Goal: Task Accomplishment & Management: Manage account settings

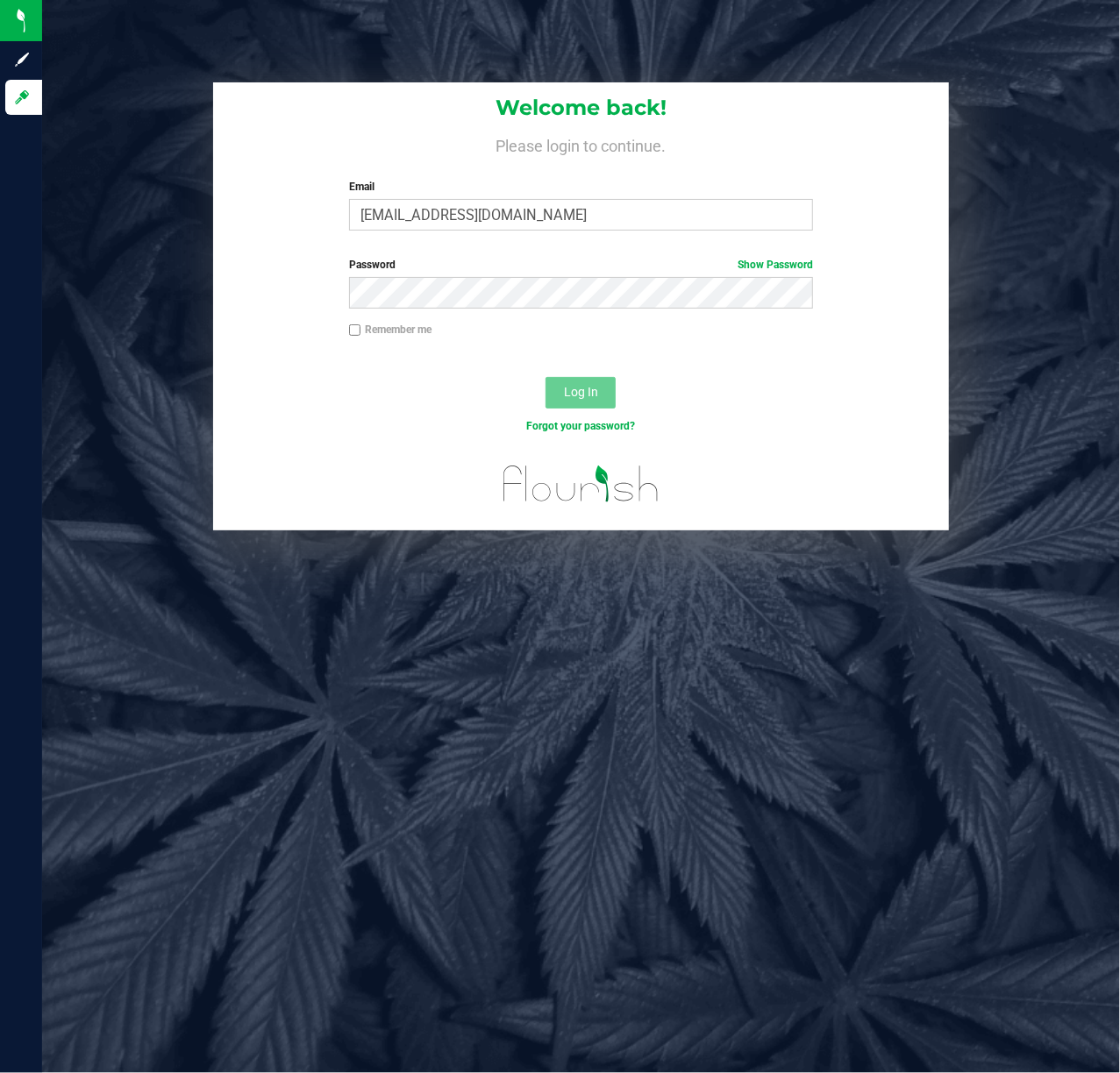
type input "[EMAIL_ADDRESS][DOMAIN_NAME]"
click at [629, 425] on link "Forgot your password?" at bounding box center [580, 426] width 109 height 13
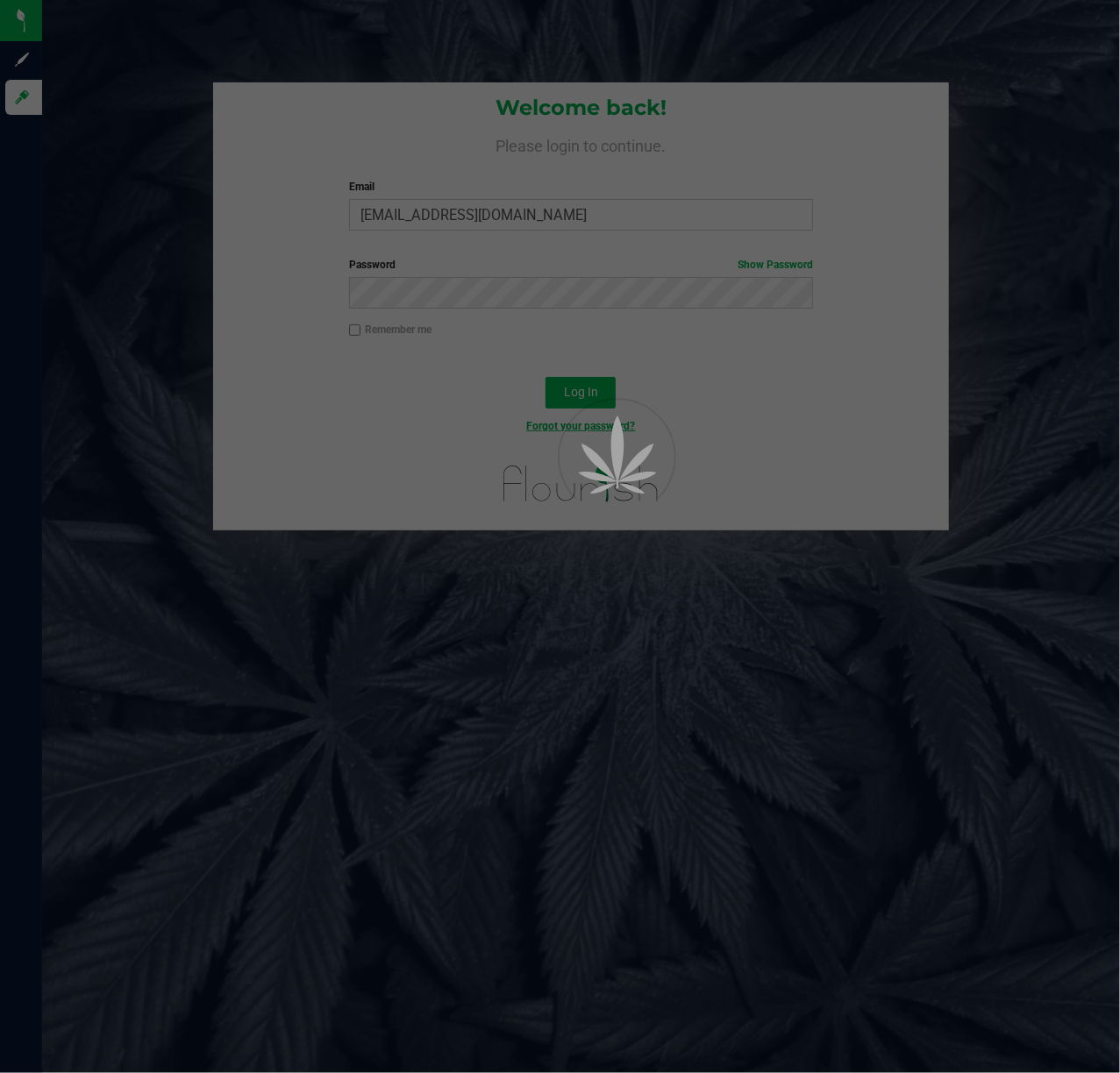
click at [595, 393] on div at bounding box center [589, 454] width 79 height 158
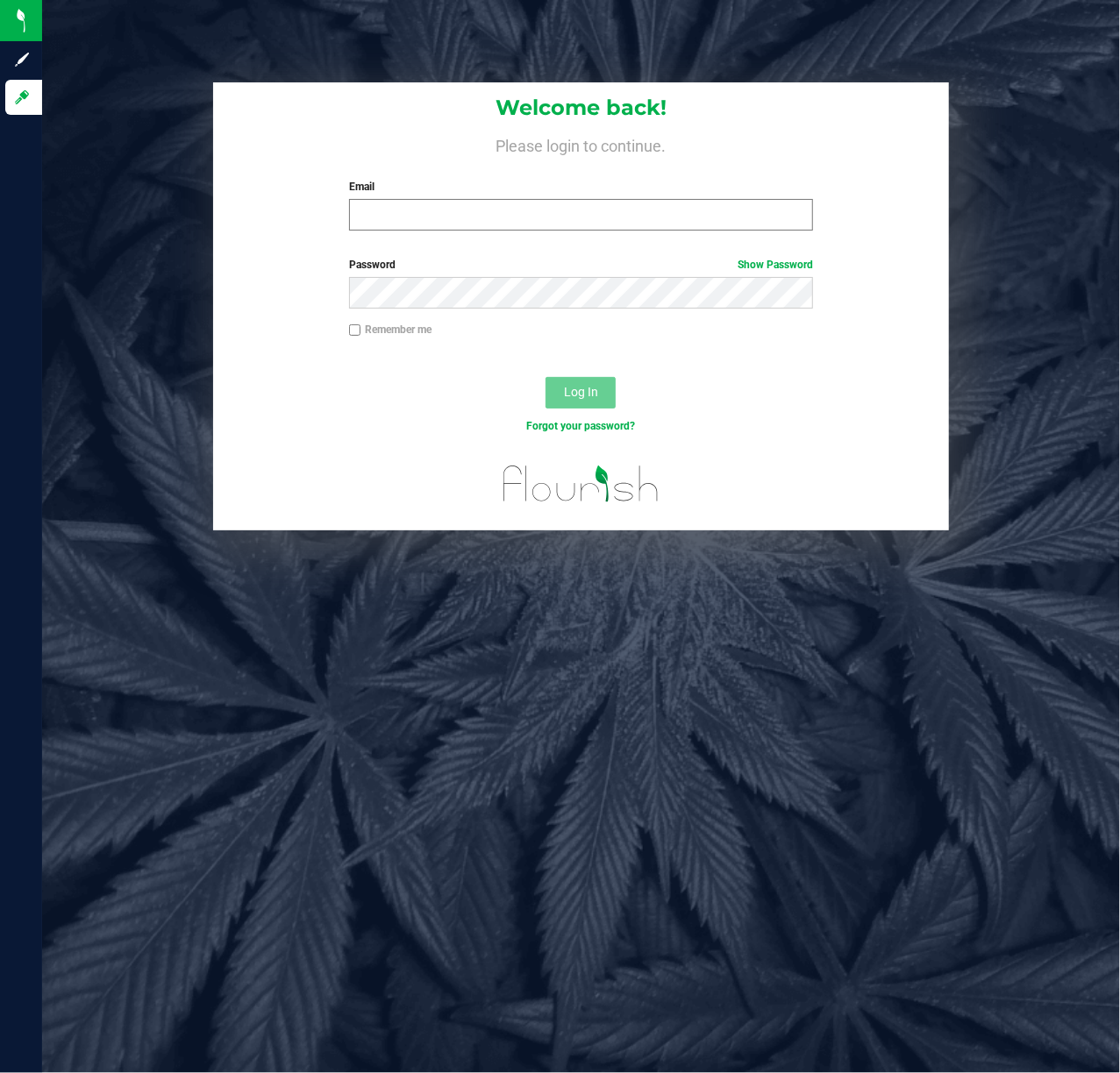
click at [475, 216] on input "Email" at bounding box center [581, 215] width 464 height 31
type input "[EMAIL_ADDRESS][DOMAIN_NAME]"
click at [607, 377] on button "Log In" at bounding box center [581, 393] width 71 height 31
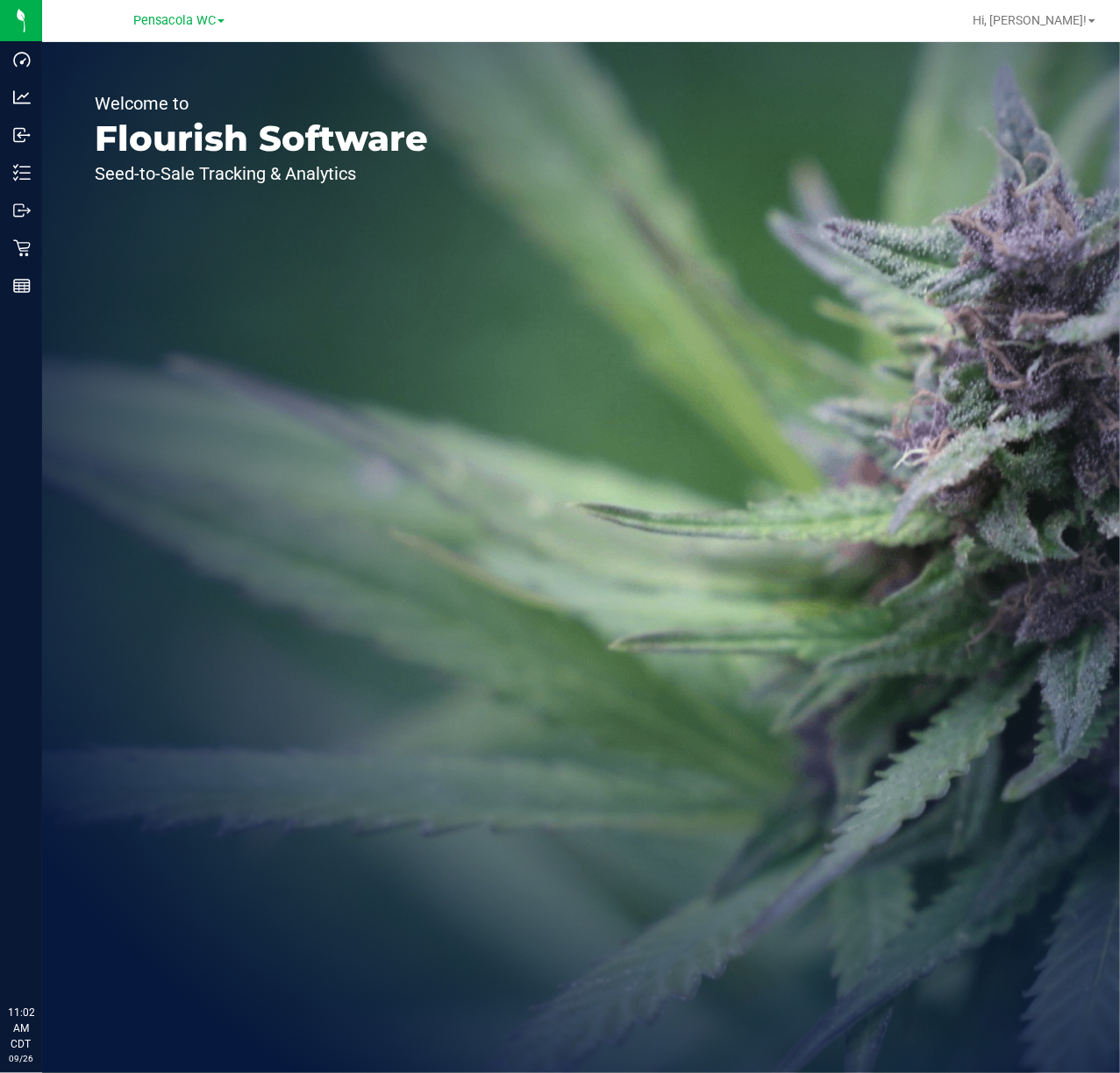
click at [26, 253] on icon at bounding box center [22, 248] width 18 height 18
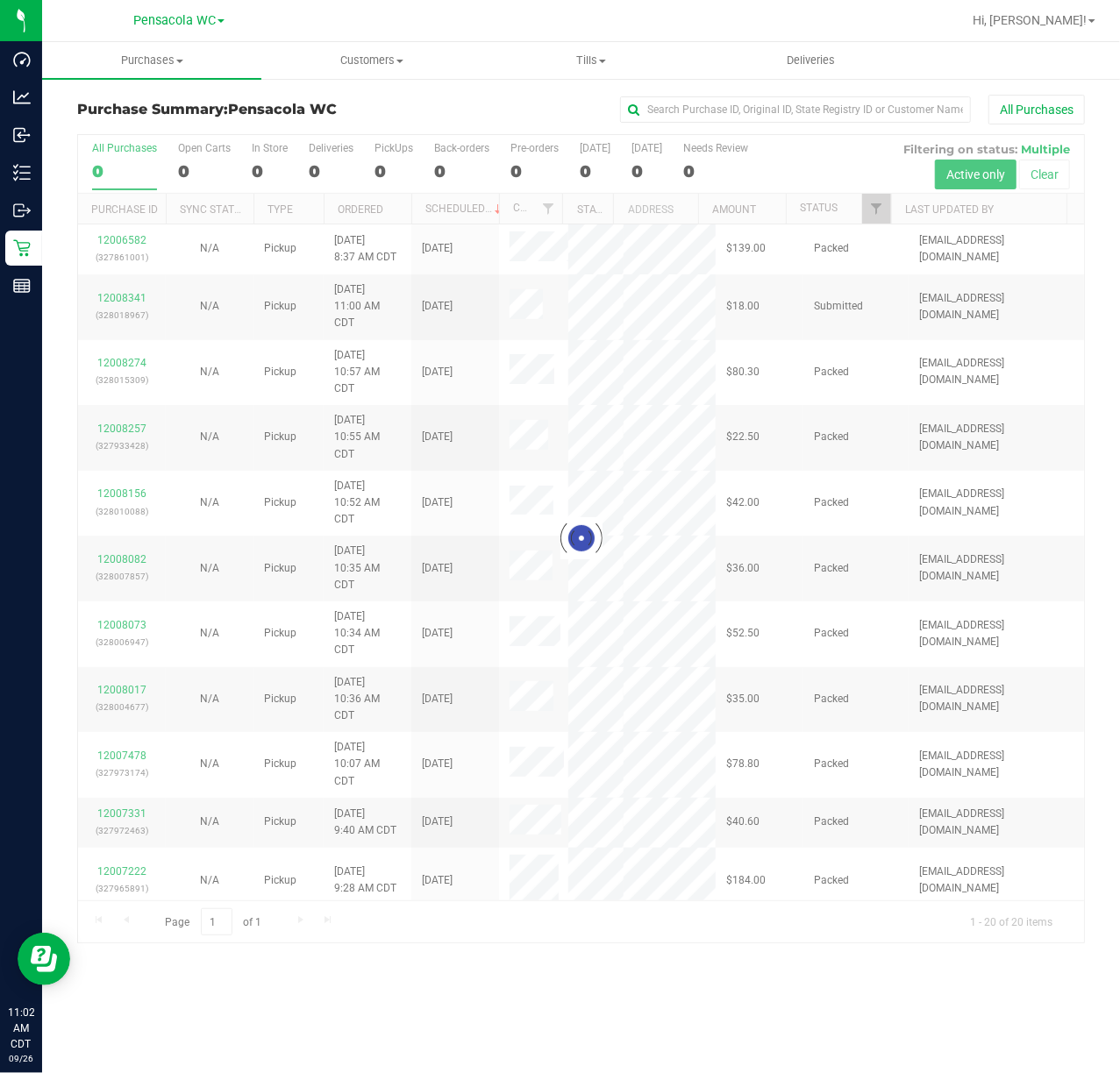
click at [871, 208] on div at bounding box center [581, 539] width 1005 height 807
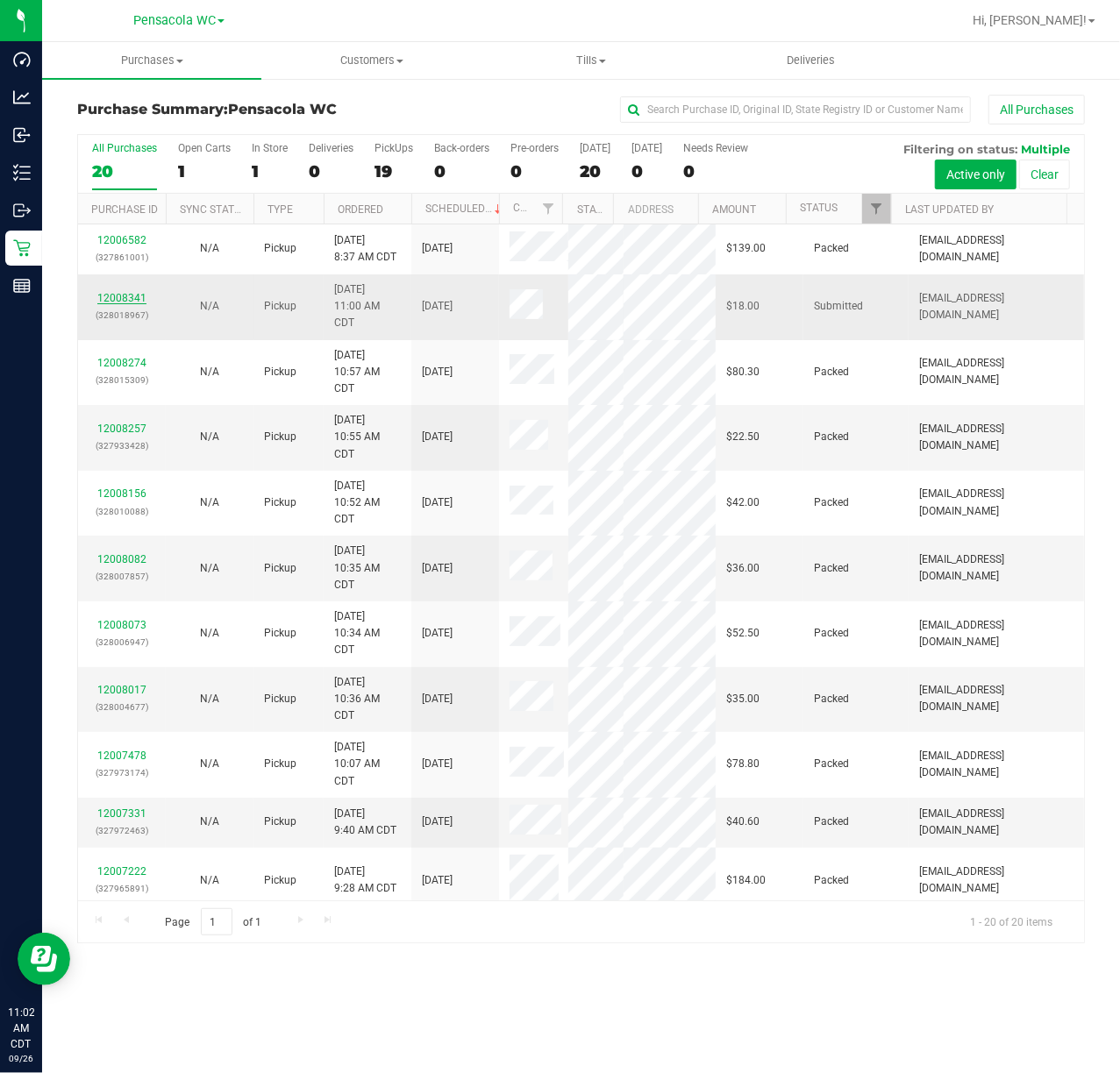
click at [131, 295] on link "12008341" at bounding box center [122, 298] width 49 height 13
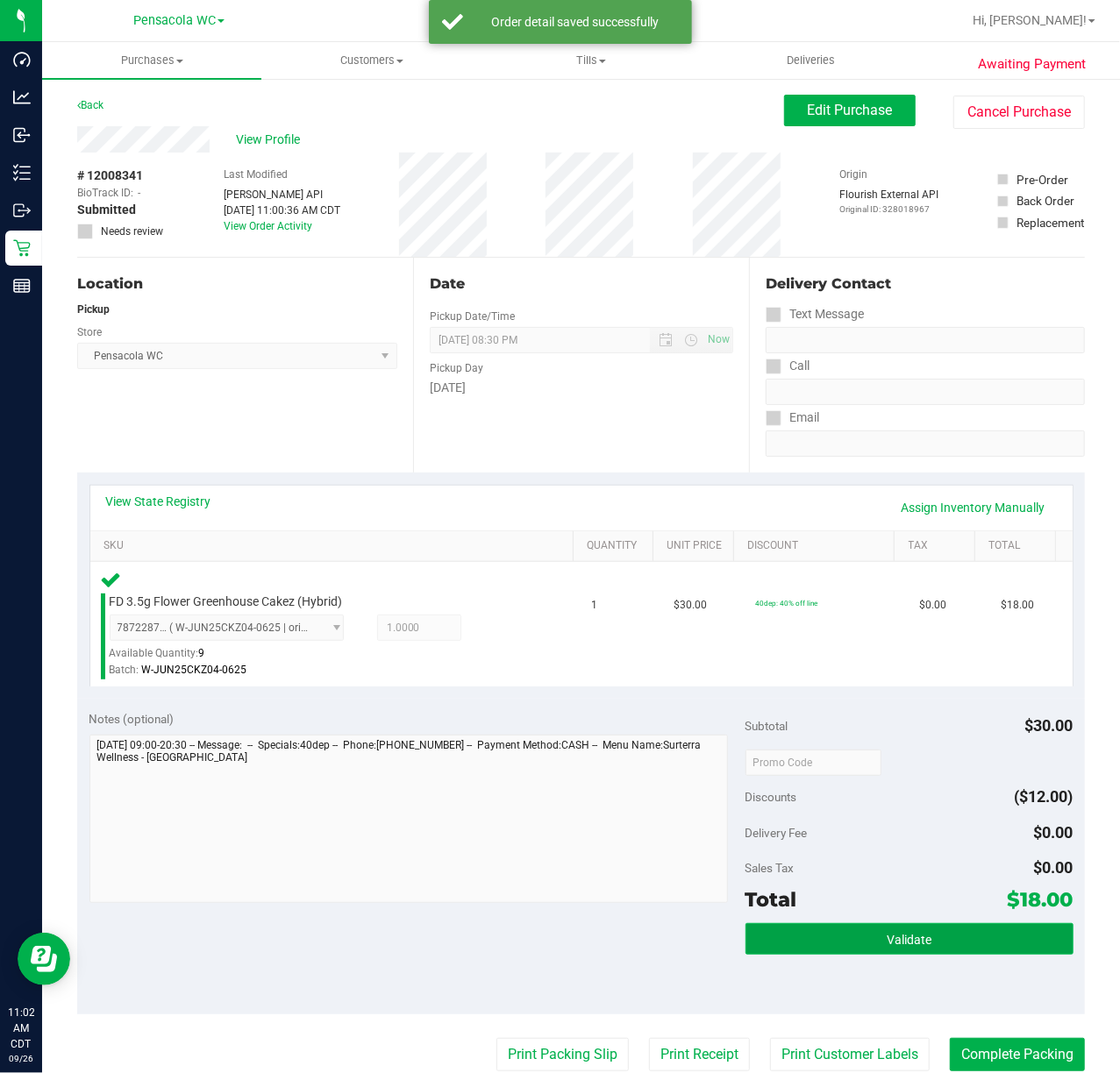
click at [921, 924] on button "Validate" at bounding box center [909, 939] width 328 height 31
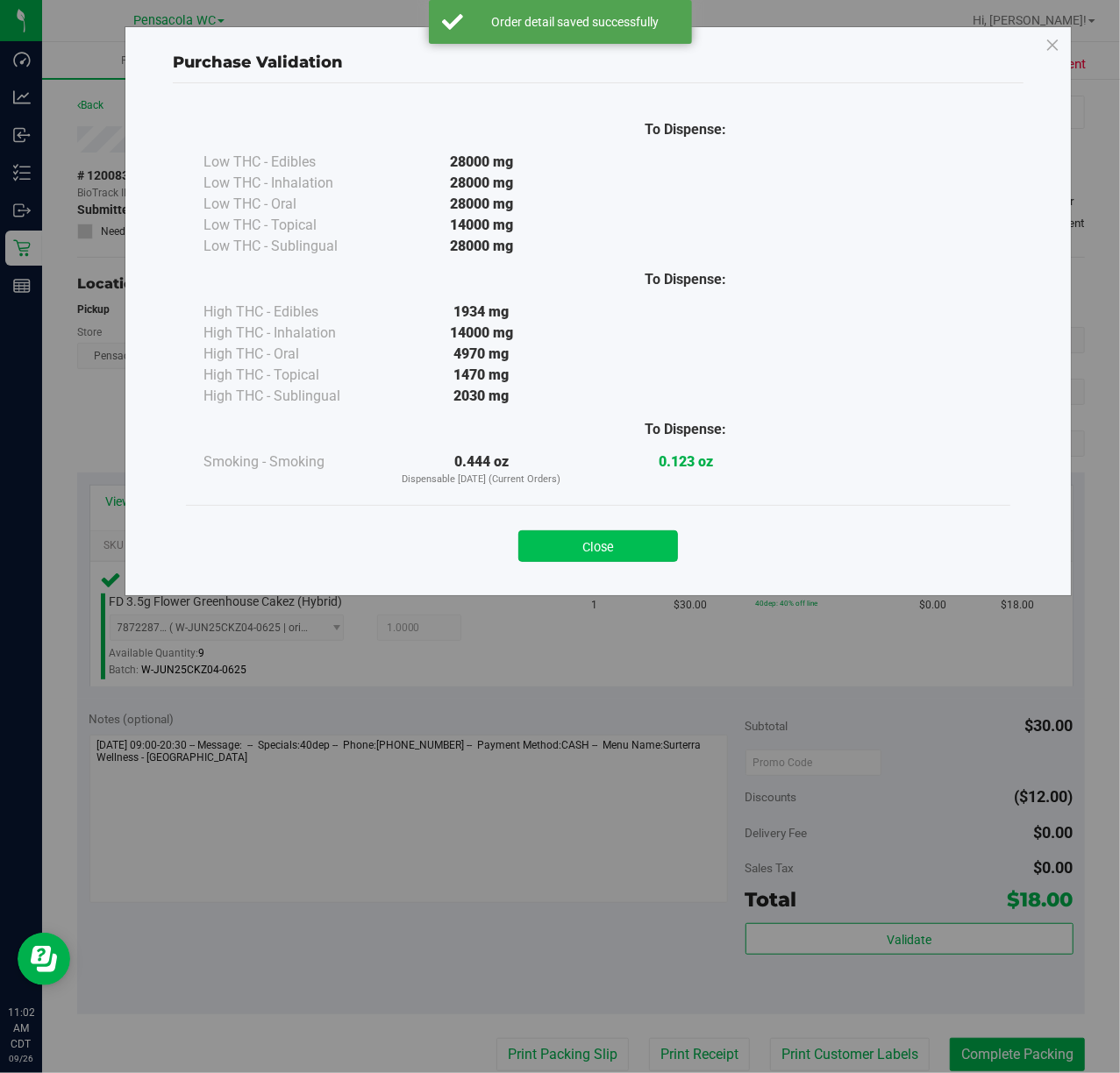
click at [621, 538] on button "Close" at bounding box center [598, 546] width 160 height 31
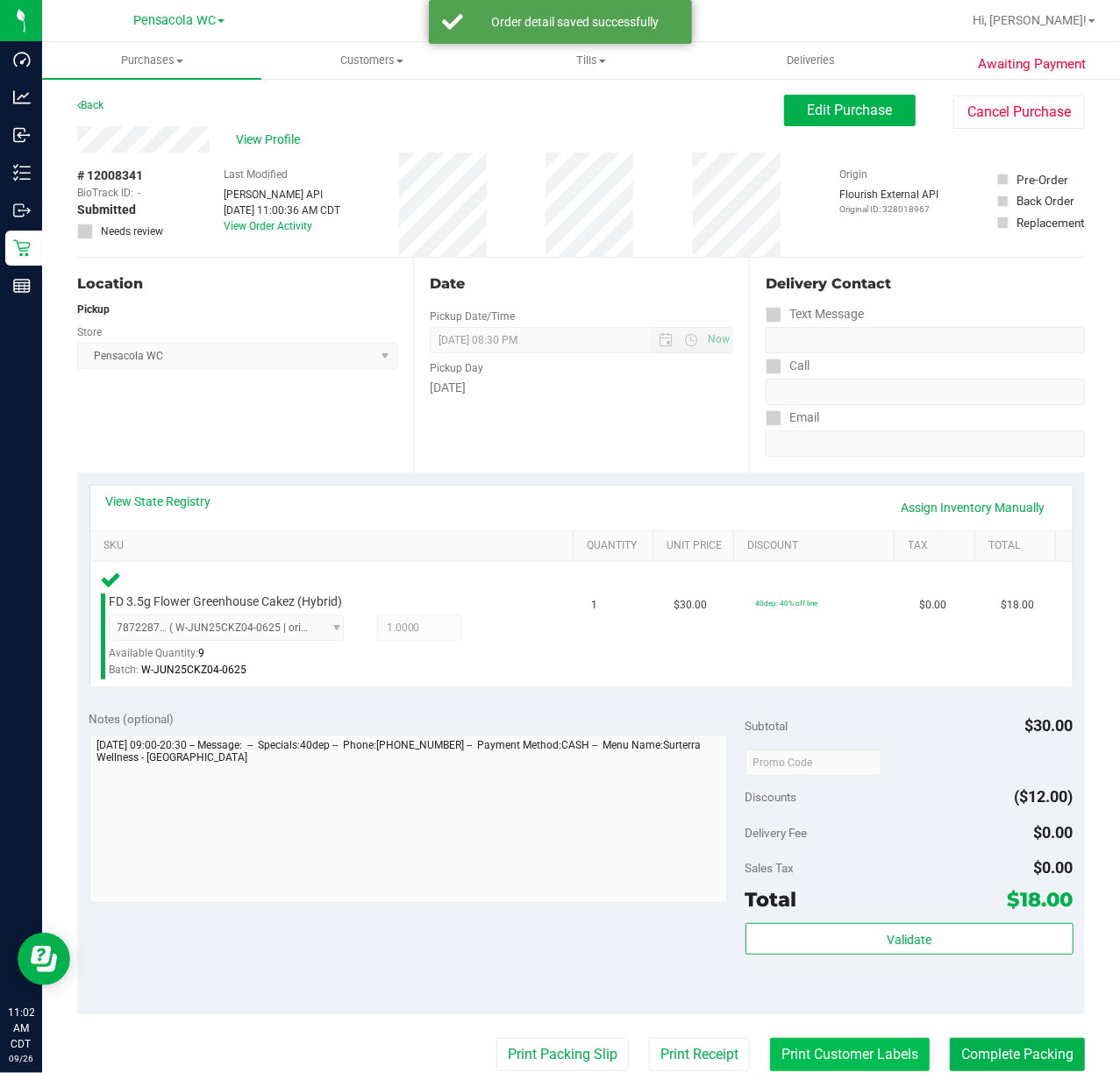
click at [871, 1049] on button "Print Customer Labels" at bounding box center [850, 1055] width 160 height 33
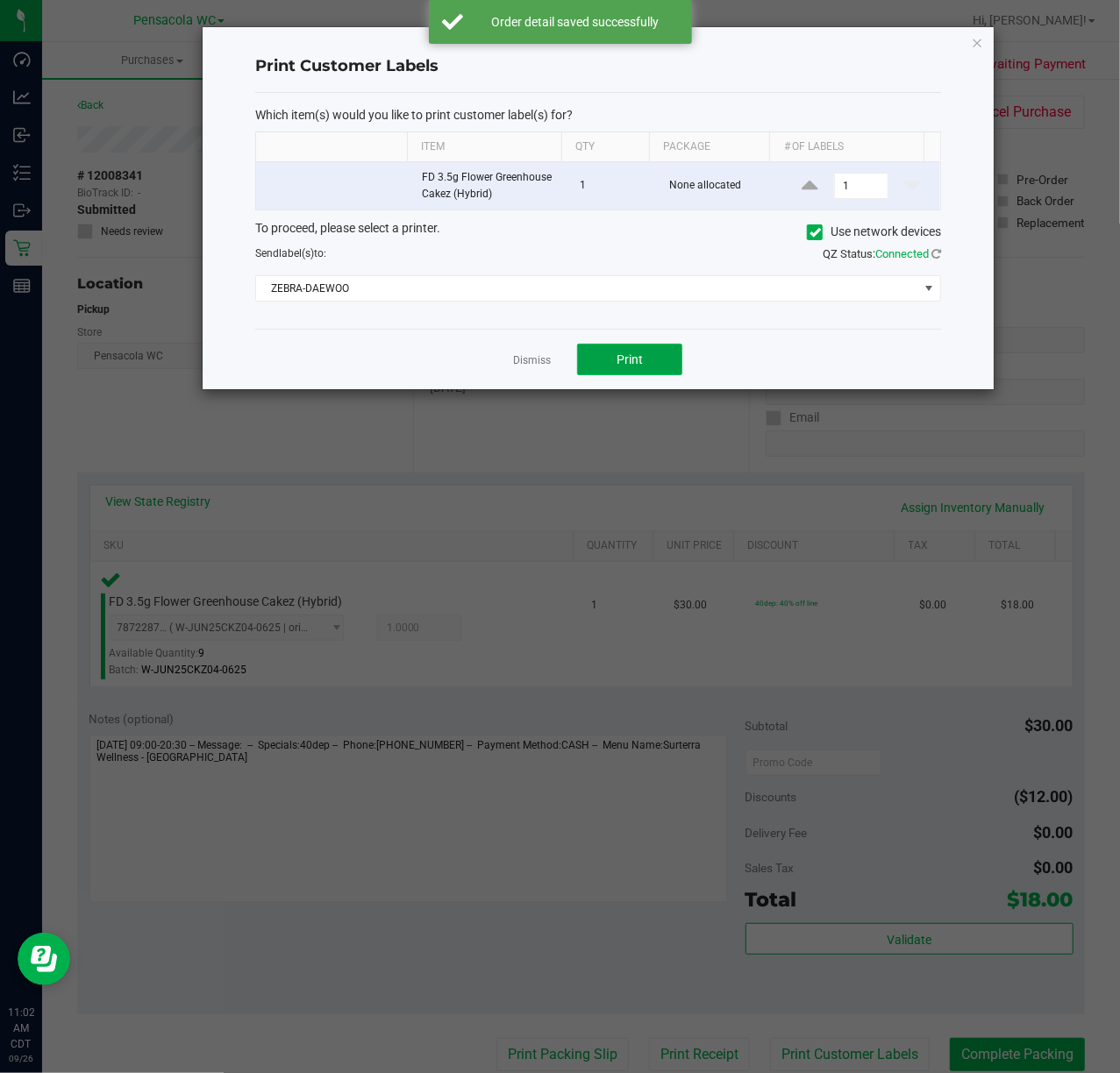
click at [659, 369] on button "Print" at bounding box center [629, 360] width 105 height 31
click at [544, 363] on link "Dismiss" at bounding box center [531, 361] width 37 height 15
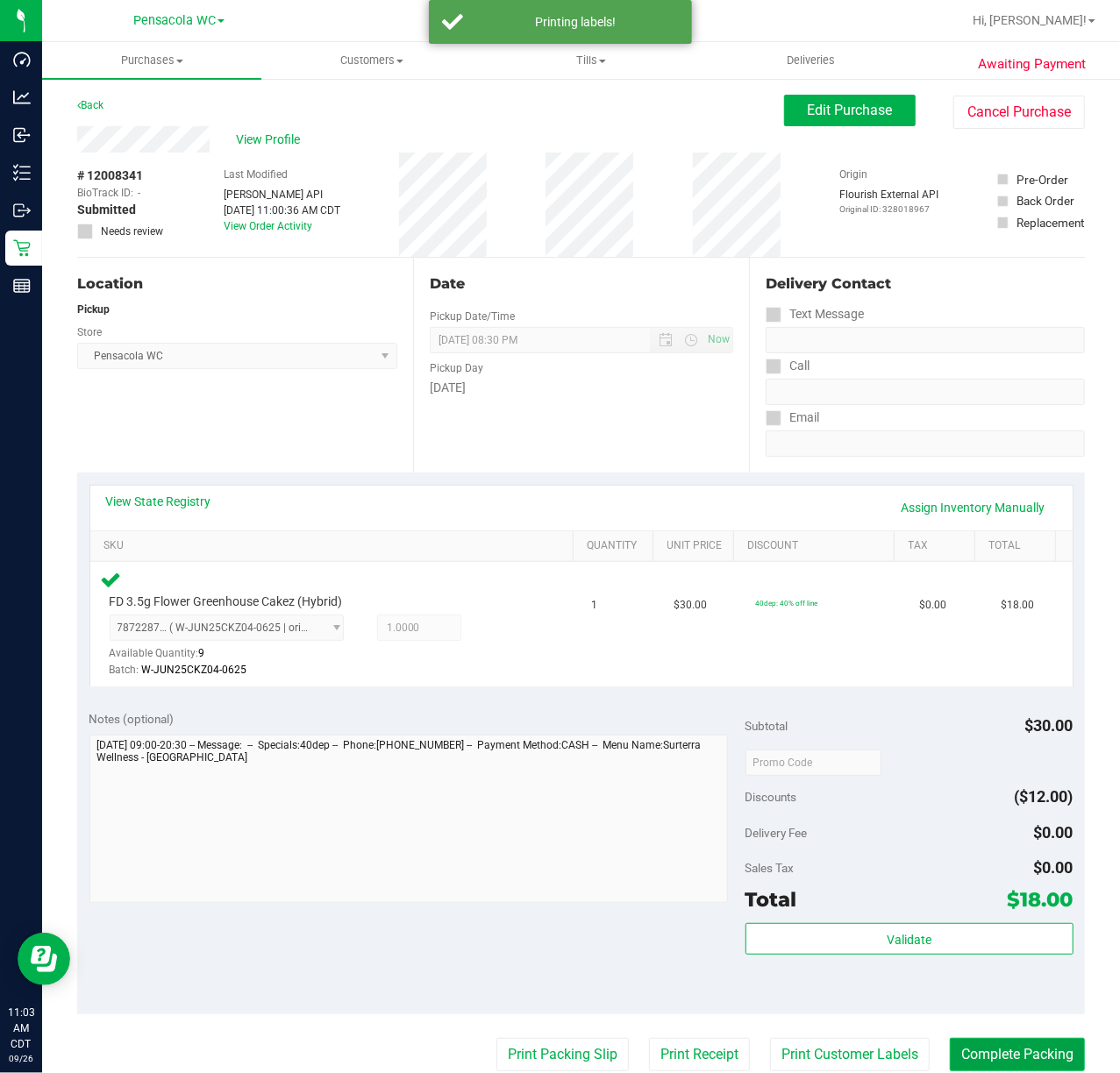
click at [1039, 1057] on button "Complete Packing" at bounding box center [1017, 1055] width 135 height 33
